Goal: Task Accomplishment & Management: Complete application form

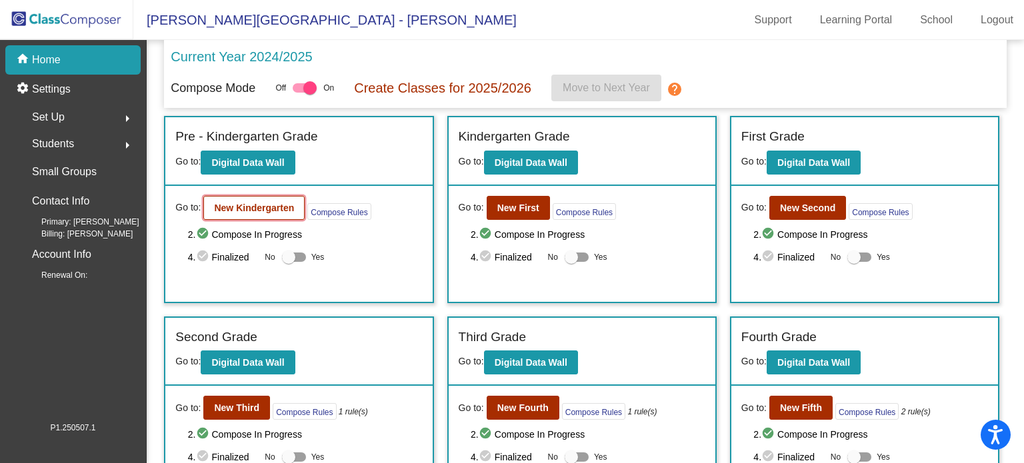
click at [245, 207] on b "New Kindergarten" at bounding box center [254, 208] width 80 height 11
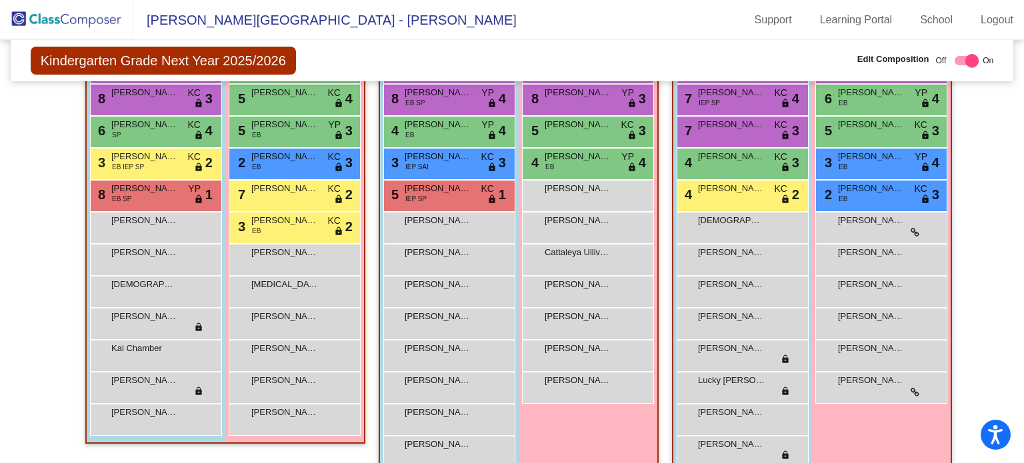
scroll to position [363, 0]
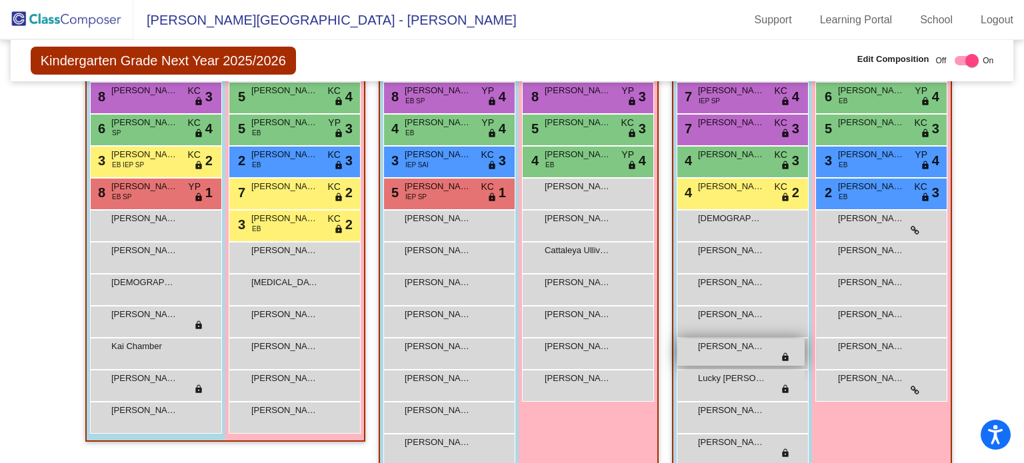
click at [781, 356] on span "lock" at bounding box center [784, 358] width 9 height 11
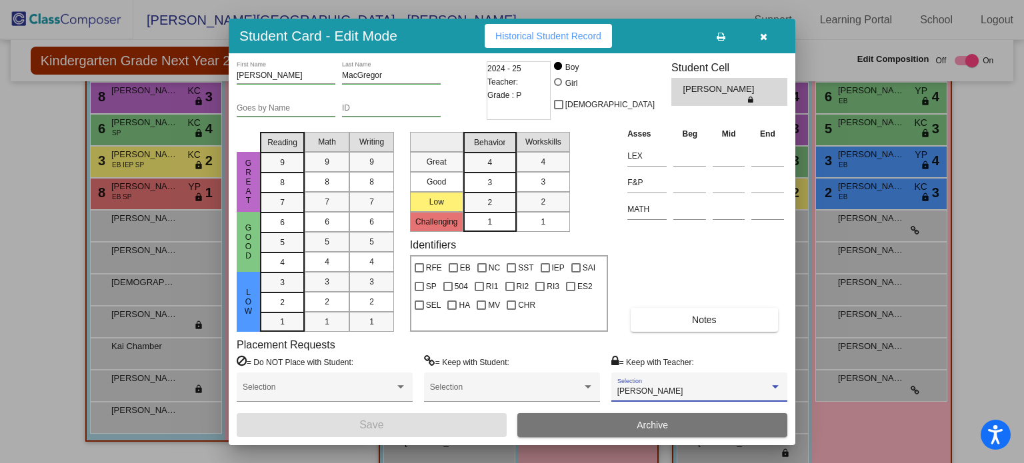
click at [775, 388] on div at bounding box center [775, 386] width 12 height 9
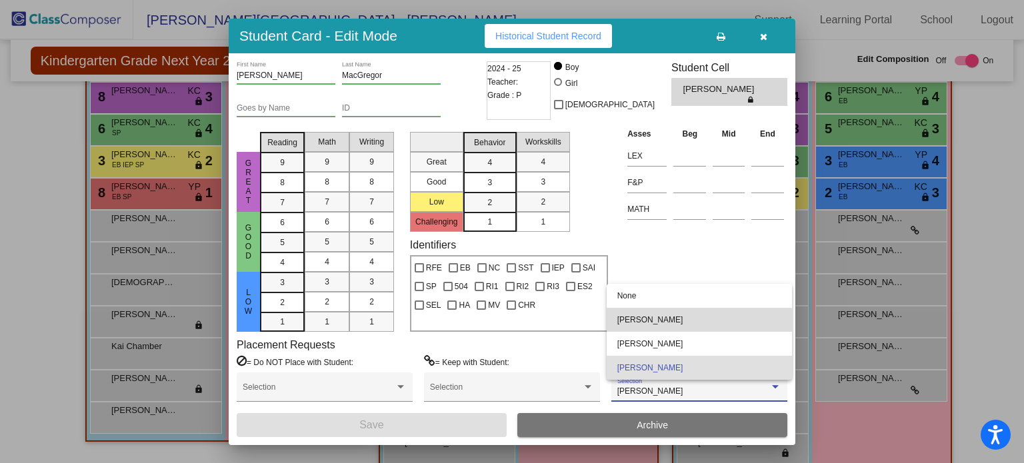
click at [669, 323] on span "[PERSON_NAME]" at bounding box center [699, 320] width 164 height 24
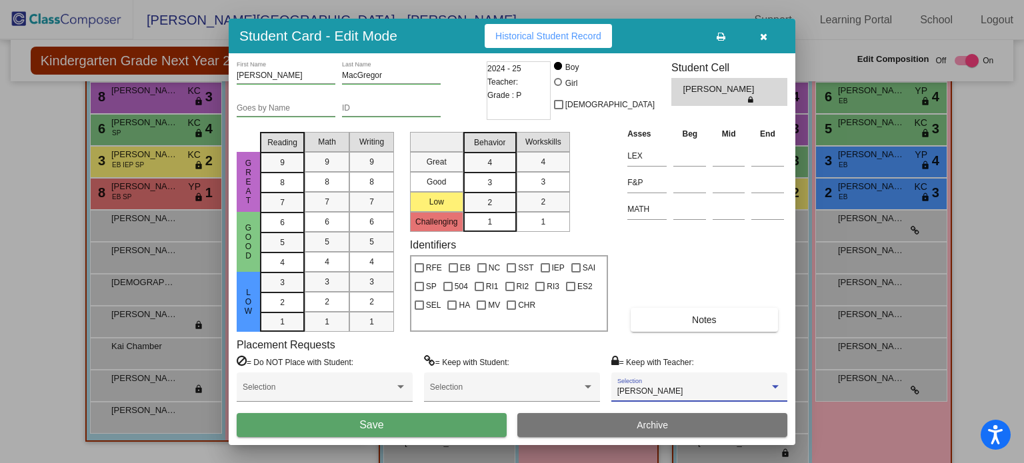
click at [477, 426] on button "Save" at bounding box center [372, 425] width 270 height 24
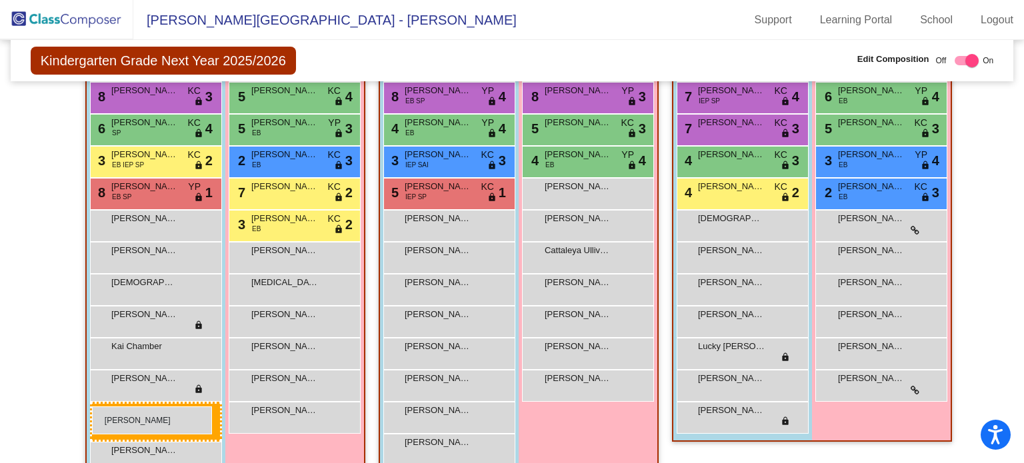
drag, startPoint x: 710, startPoint y: 343, endPoint x: 92, endPoint y: 406, distance: 621.0
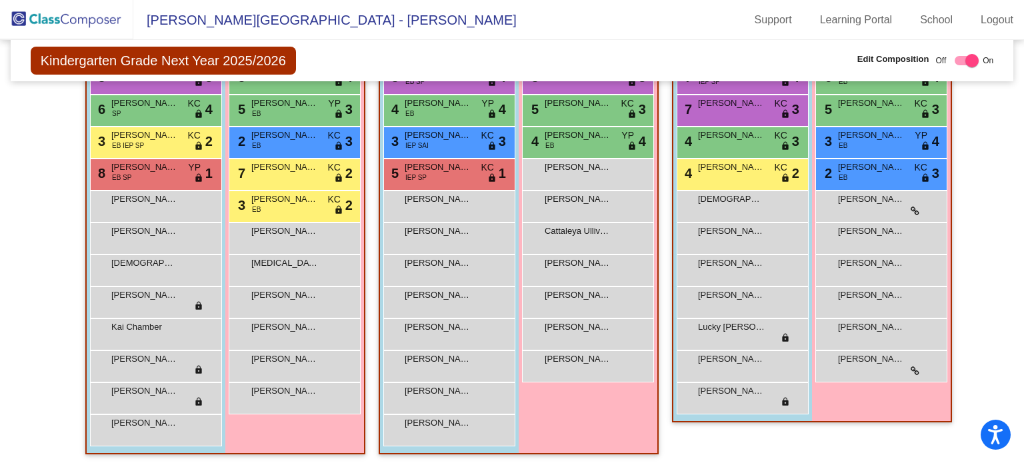
scroll to position [384, 0]
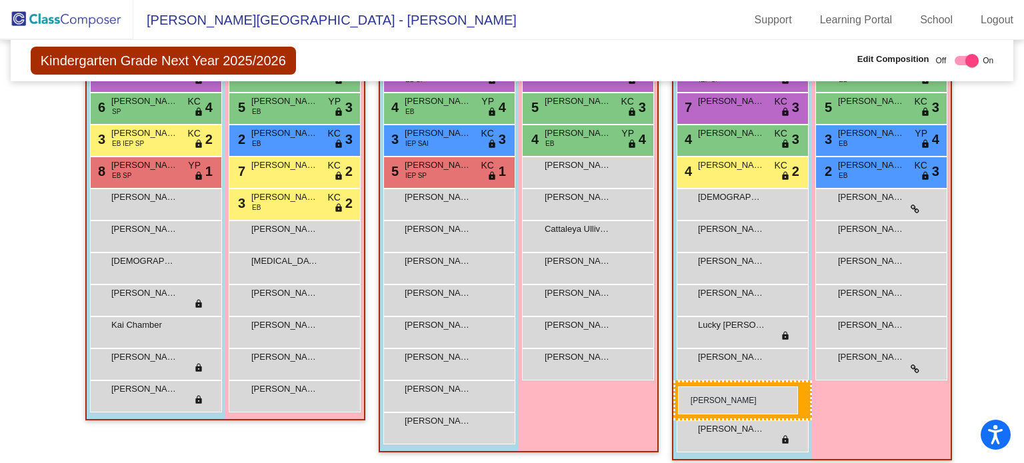
drag, startPoint x: 129, startPoint y: 426, endPoint x: 678, endPoint y: 386, distance: 549.8
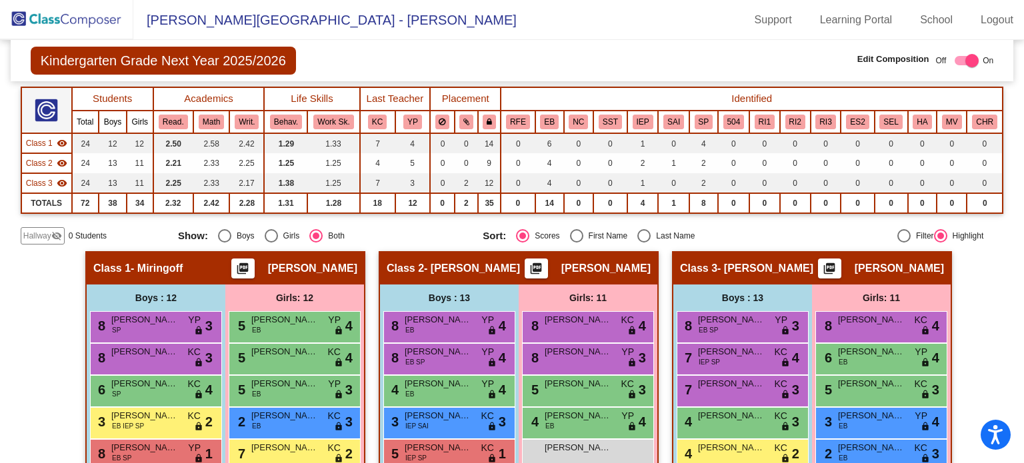
scroll to position [87, 0]
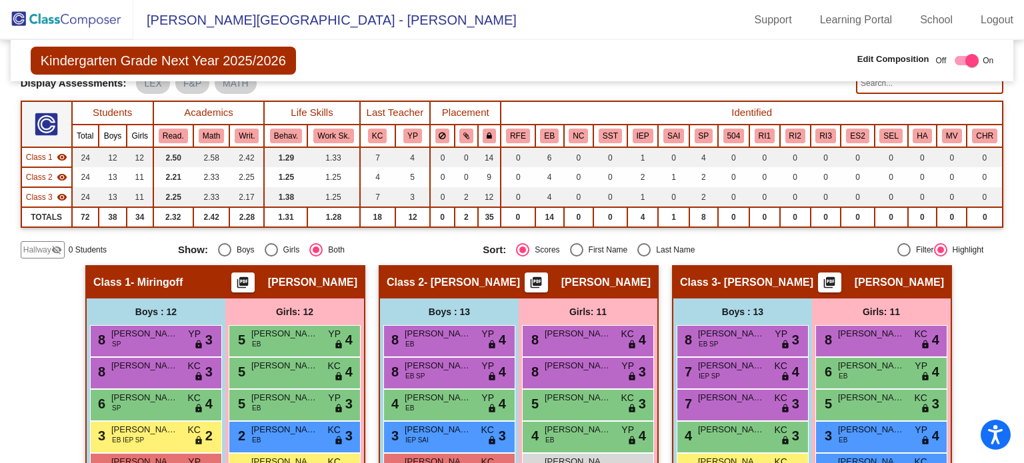
click at [43, 249] on span "Hallway" at bounding box center [37, 250] width 28 height 12
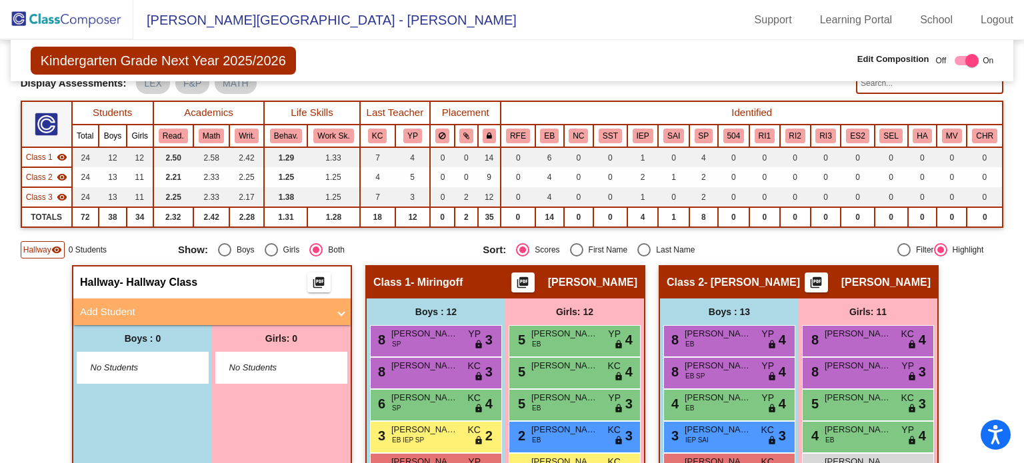
click at [341, 314] on mat-expansion-panel-header "Add Student" at bounding box center [211, 312] width 277 height 27
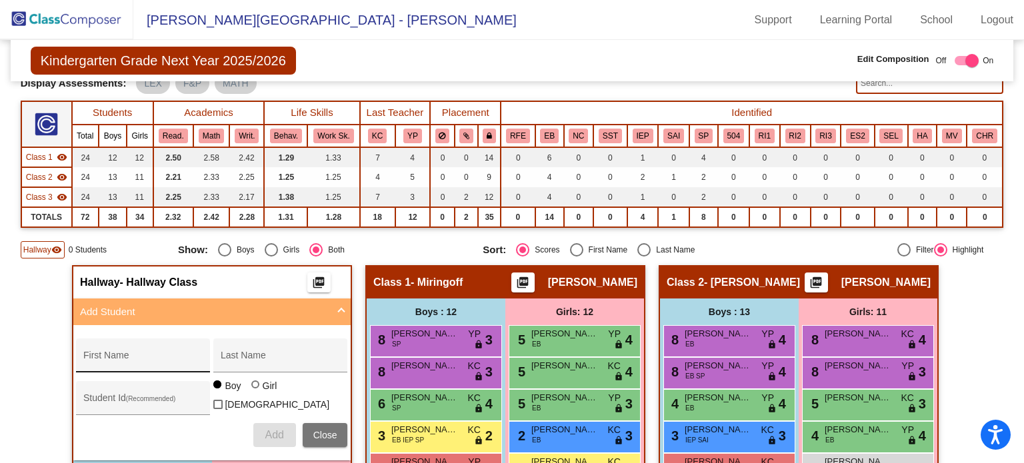
click at [189, 347] on div "First Name" at bounding box center [143, 359] width 120 height 27
click at [89, 357] on input "First Name" at bounding box center [143, 360] width 120 height 11
paste input "[PERSON_NAME]"
type input "[PERSON_NAME]"
click at [228, 346] on div "Last Name" at bounding box center [281, 359] width 120 height 27
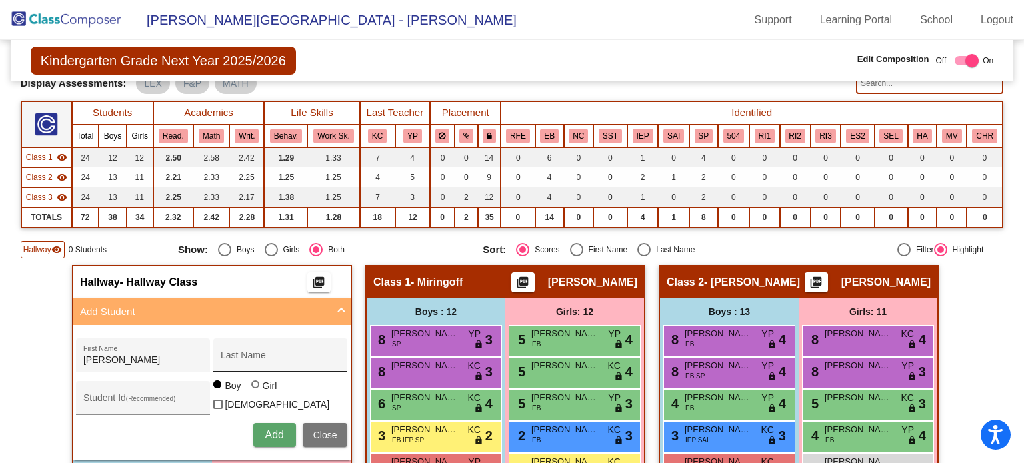
drag, startPoint x: 228, startPoint y: 346, endPoint x: 229, endPoint y: 359, distance: 13.4
click at [229, 359] on input "Last Name" at bounding box center [281, 360] width 120 height 11
click at [259, 364] on div "Last Name" at bounding box center [281, 359] width 120 height 27
drag, startPoint x: 259, startPoint y: 364, endPoint x: 219, endPoint y: 346, distance: 43.2
click at [221, 346] on div "Last Name" at bounding box center [281, 359] width 120 height 27
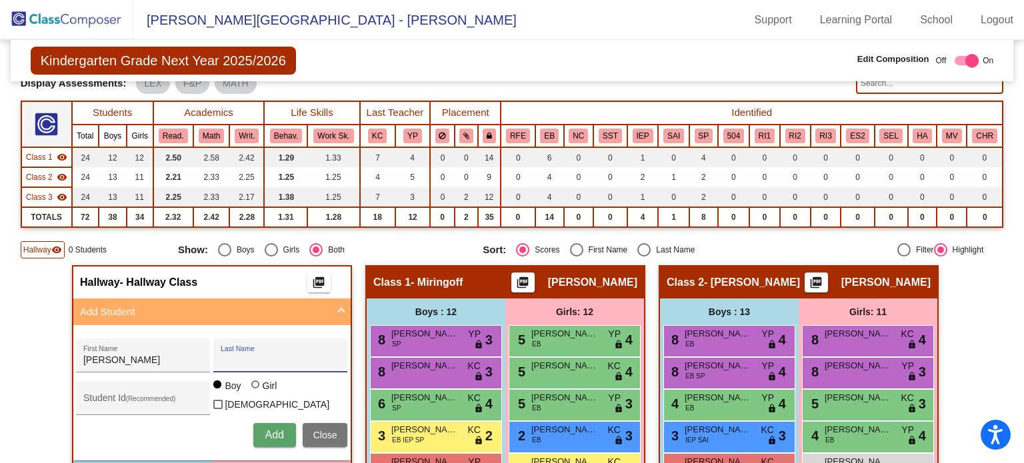
drag, startPoint x: 234, startPoint y: 350, endPoint x: 255, endPoint y: 359, distance: 22.7
click at [255, 359] on input "Last Name" at bounding box center [281, 360] width 120 height 11
paste input "[PERSON_NAME]"
type input "[PERSON_NAME]"
click at [273, 430] on span "Add" at bounding box center [274, 434] width 19 height 11
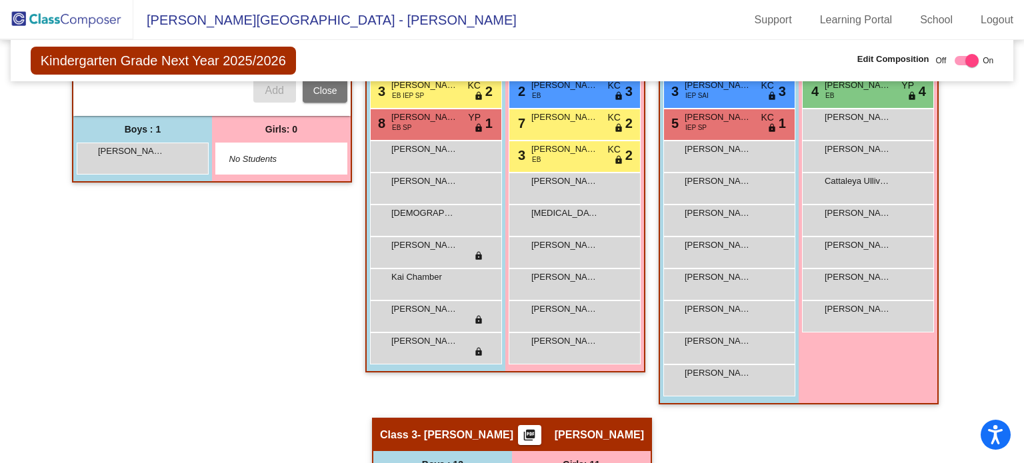
scroll to position [466, 0]
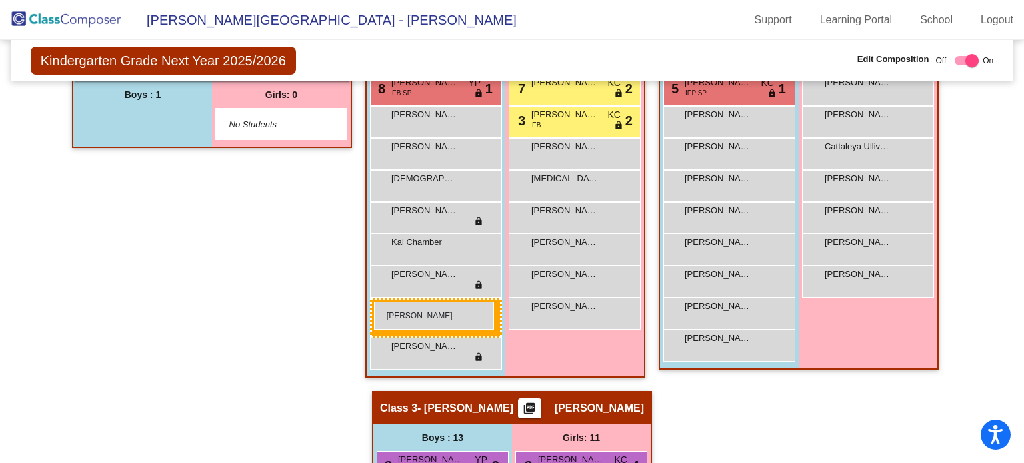
drag, startPoint x: 170, startPoint y: 123, endPoint x: 374, endPoint y: 302, distance: 271.1
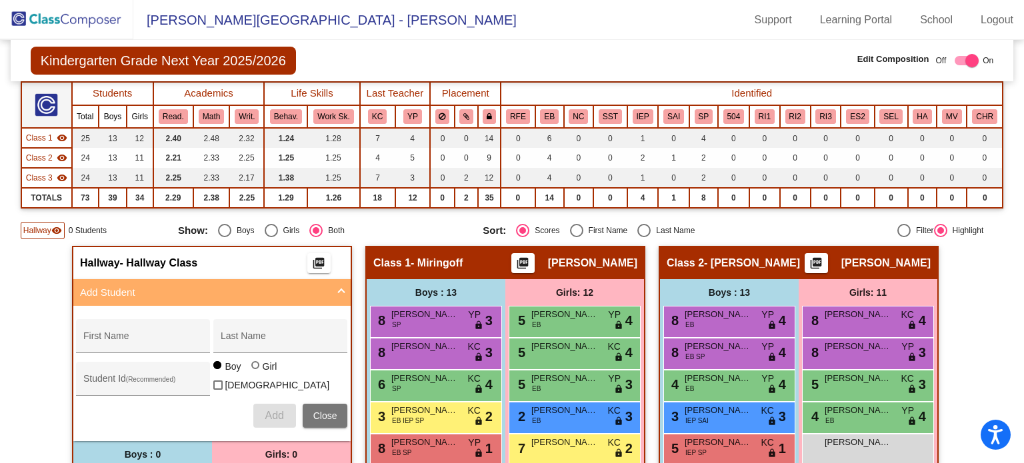
scroll to position [0, 0]
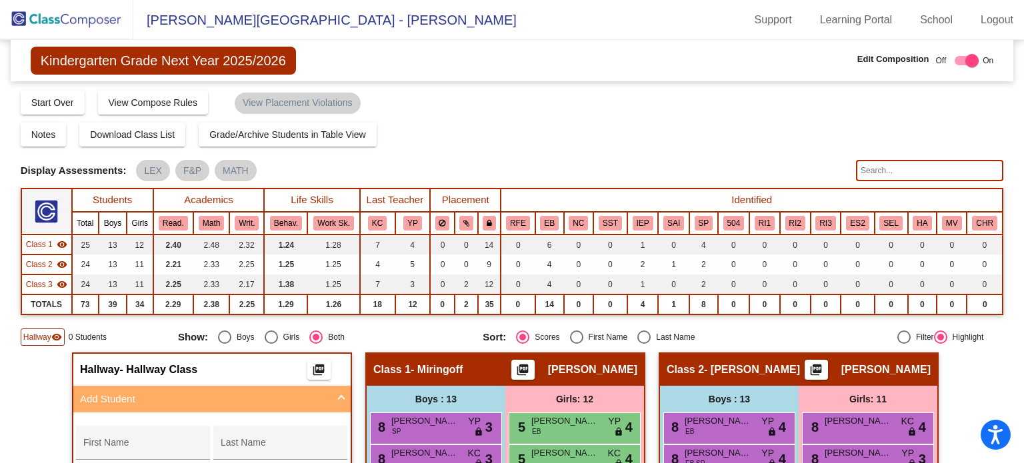
click at [69, 23] on img at bounding box center [66, 19] width 133 height 39
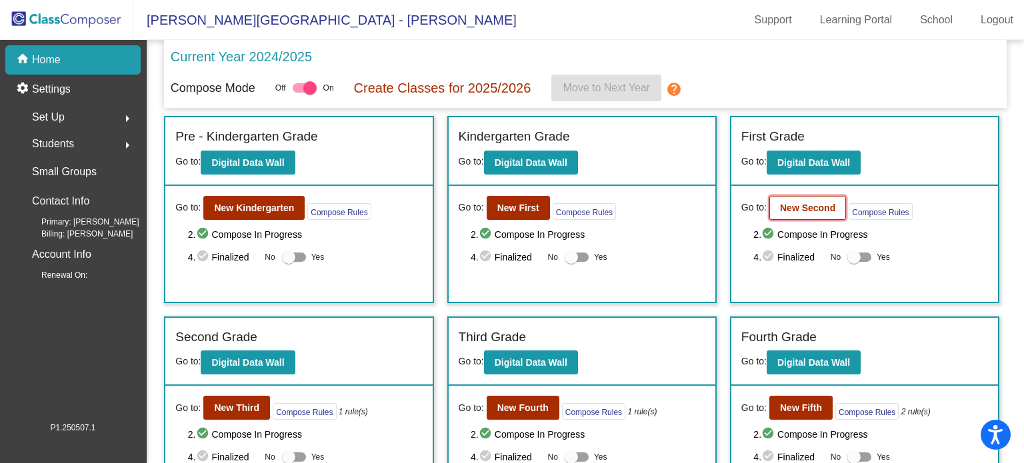
click at [798, 207] on b "New Second" at bounding box center [807, 208] width 55 height 11
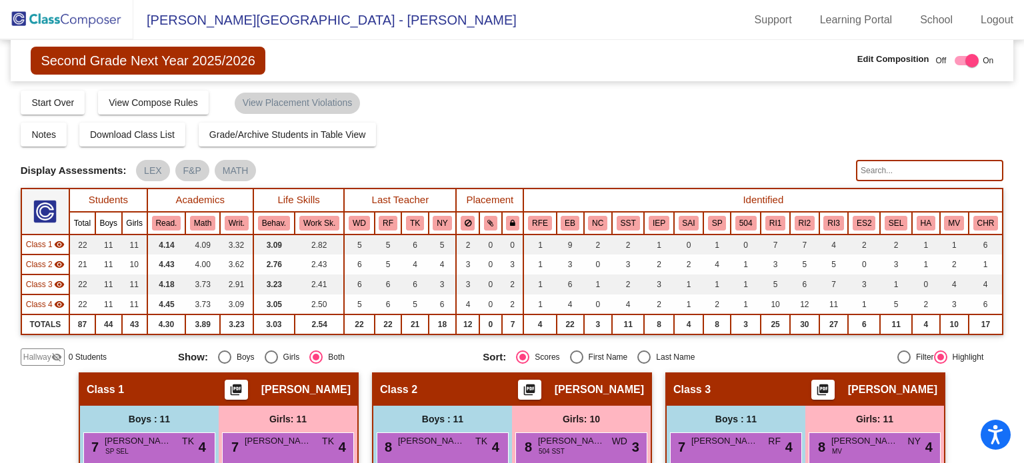
click at [43, 361] on span "Hallway" at bounding box center [37, 357] width 28 height 12
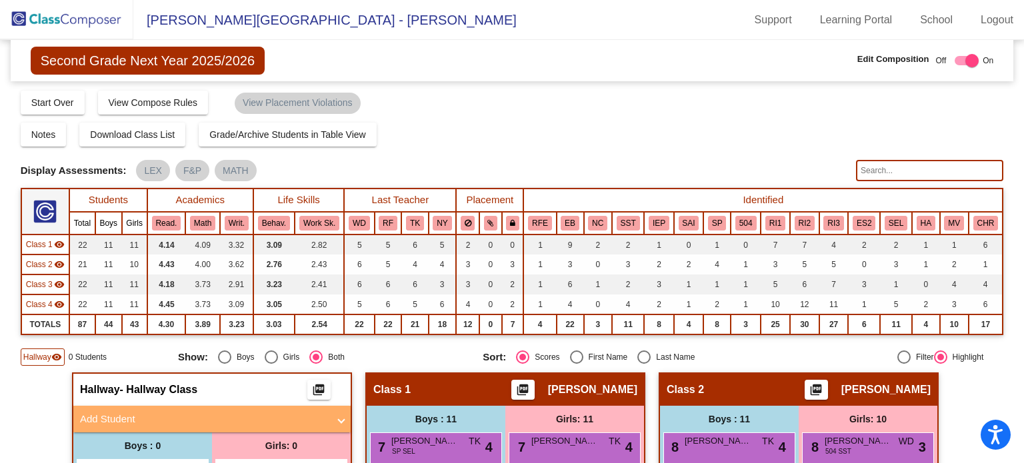
click at [333, 420] on span "Add Student" at bounding box center [209, 419] width 259 height 15
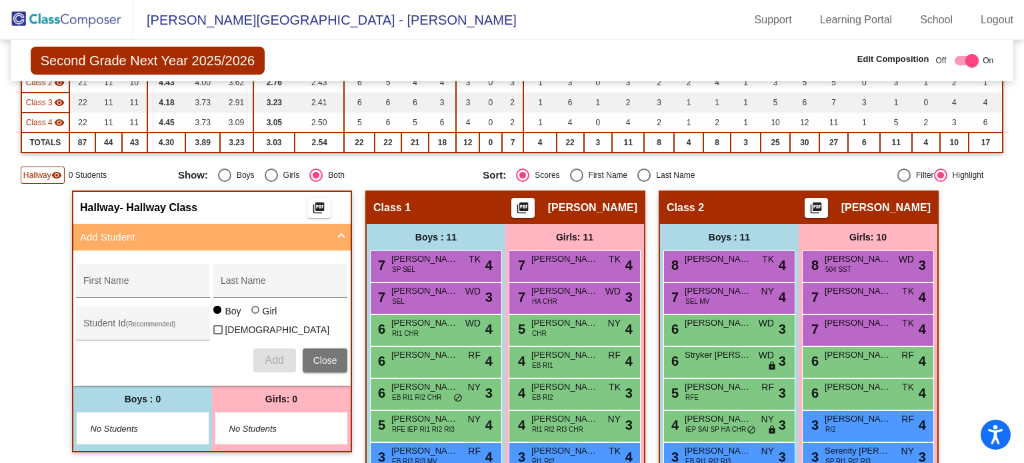
scroll to position [184, 0]
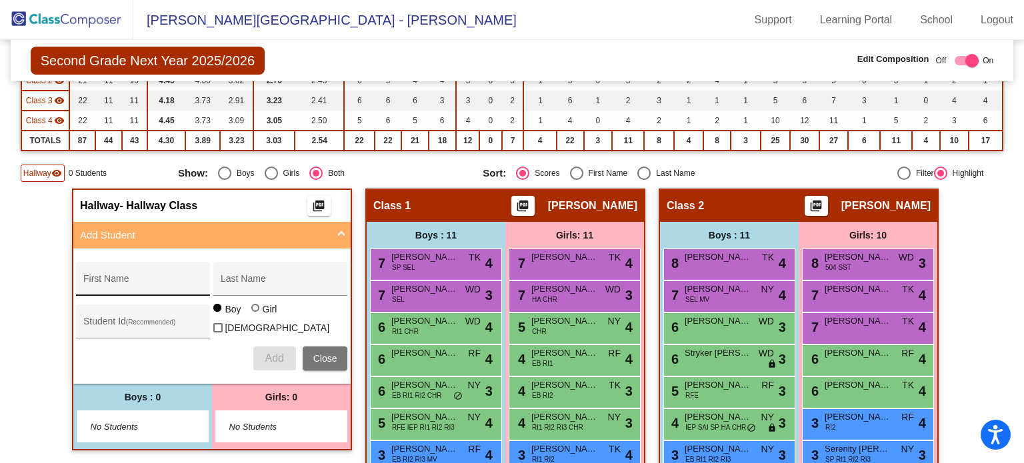
click at [88, 275] on div "First Name" at bounding box center [143, 282] width 120 height 27
drag, startPoint x: 88, startPoint y: 275, endPoint x: 93, endPoint y: 283, distance: 9.6
click at [93, 283] on input "First Name" at bounding box center [143, 284] width 120 height 11
paste input "Aila"
type input "Aila"
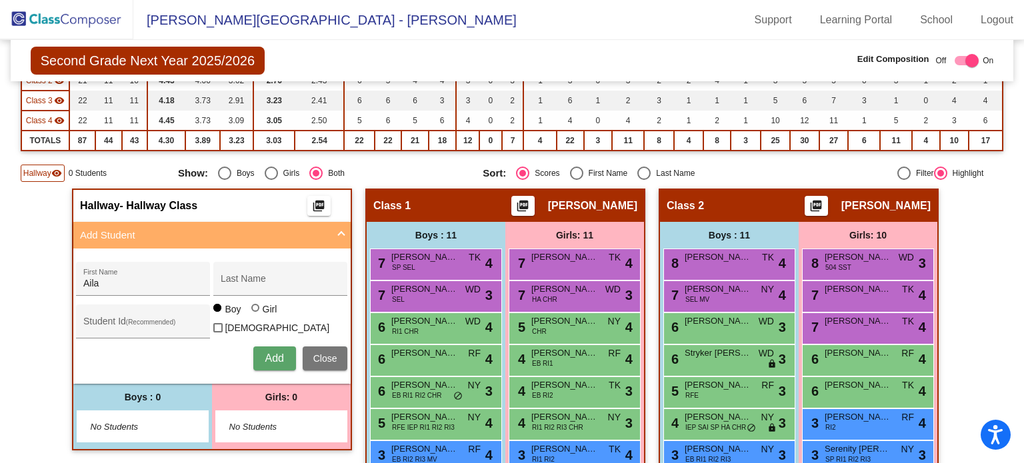
click at [231, 423] on span "No Students" at bounding box center [270, 426] width 83 height 13
click at [230, 279] on input "Last Name" at bounding box center [281, 284] width 120 height 11
paste input "[PERSON_NAME]"
type input "[PERSON_NAME]"
click at [254, 312] on div at bounding box center [255, 308] width 8 height 8
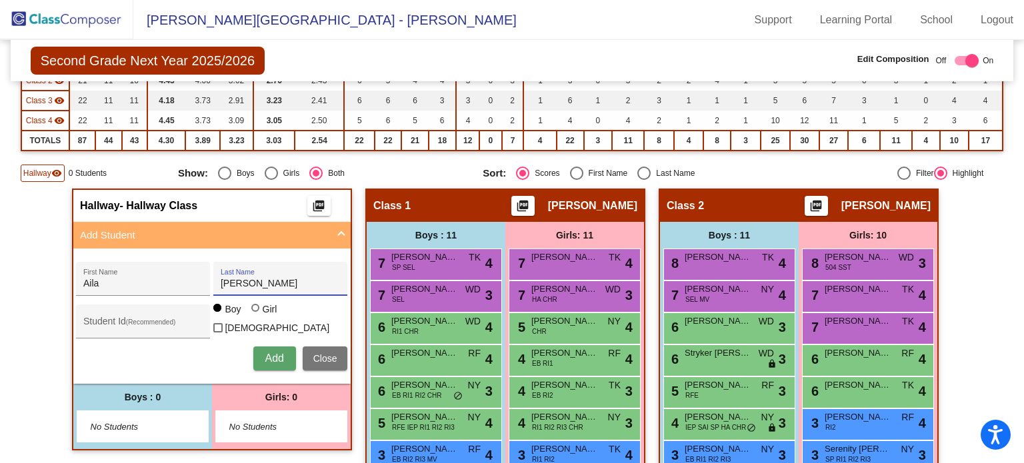
click at [256, 315] on input "Girl" at bounding box center [256, 315] width 1 height 1
radio input "true"
click at [268, 363] on button "Add" at bounding box center [274, 359] width 43 height 24
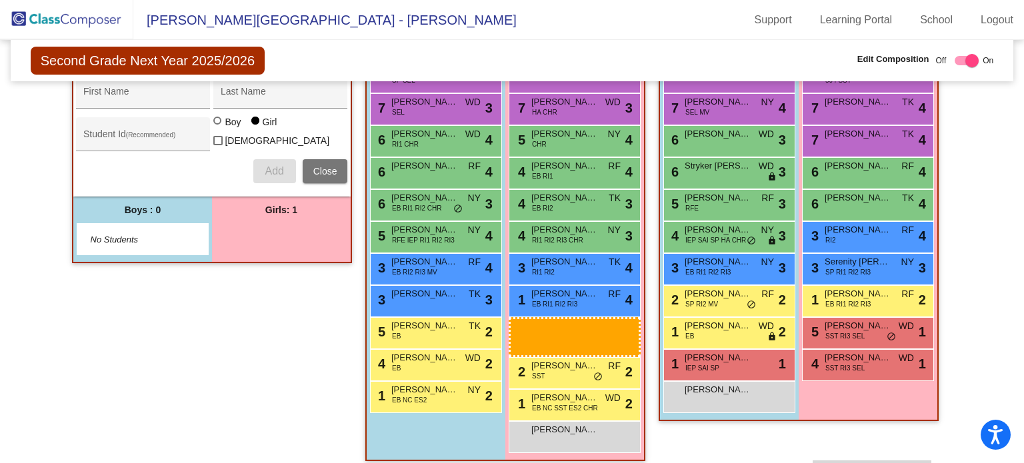
scroll to position [384, 0]
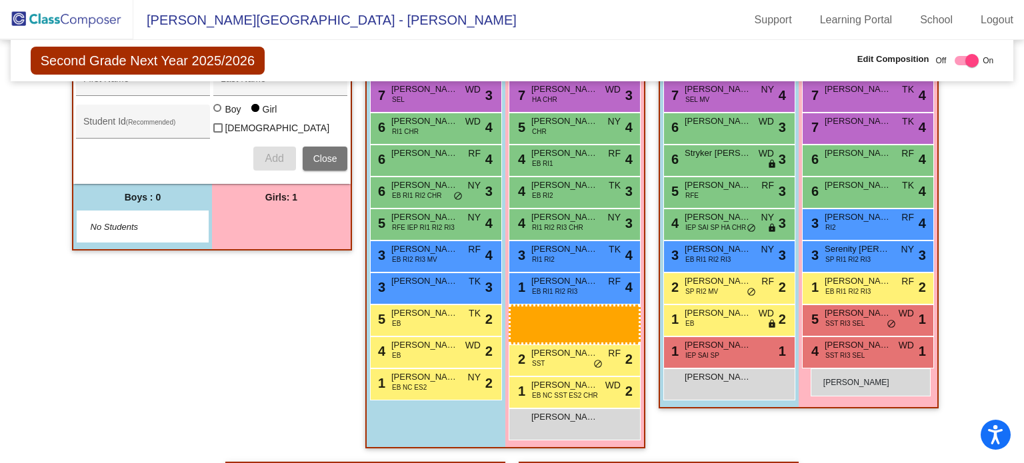
drag, startPoint x: 253, startPoint y: 279, endPoint x: 810, endPoint y: 369, distance: 564.2
drag, startPoint x: 301, startPoint y: 222, endPoint x: 799, endPoint y: 375, distance: 520.6
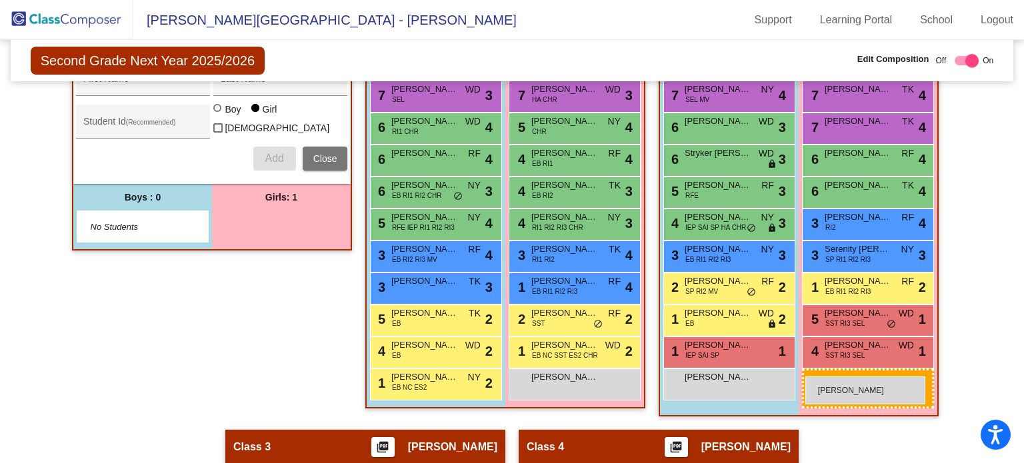
drag, startPoint x: 341, startPoint y: 218, endPoint x: 805, endPoint y: 377, distance: 490.8
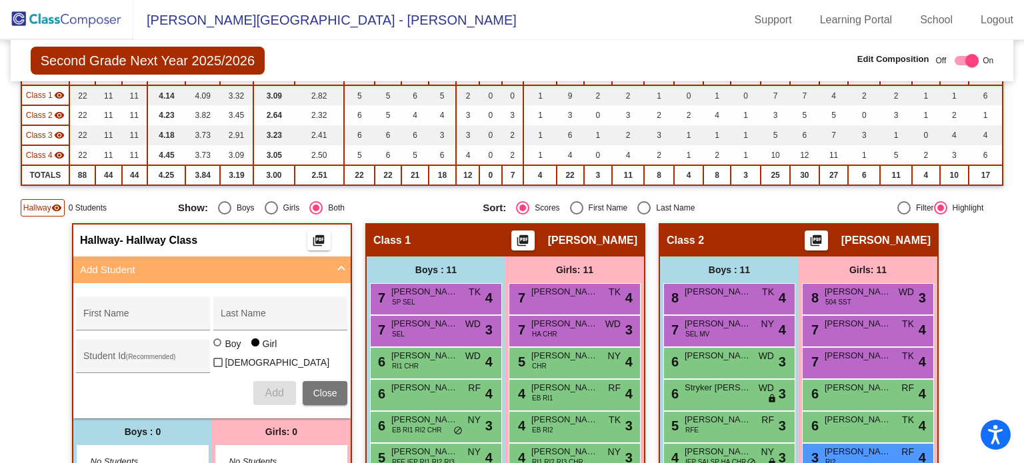
scroll to position [141, 0]
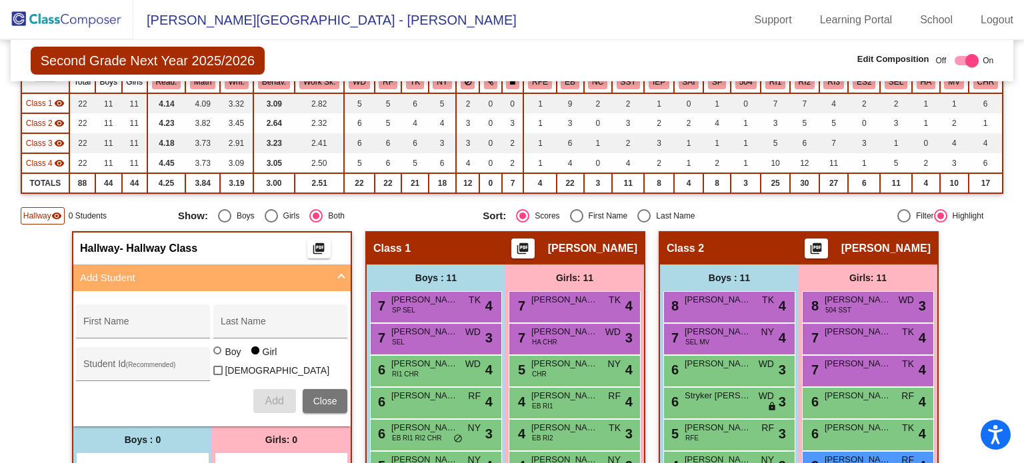
click at [328, 396] on span "Close" at bounding box center [325, 401] width 24 height 11
